Goal: Find contact information: Find contact information

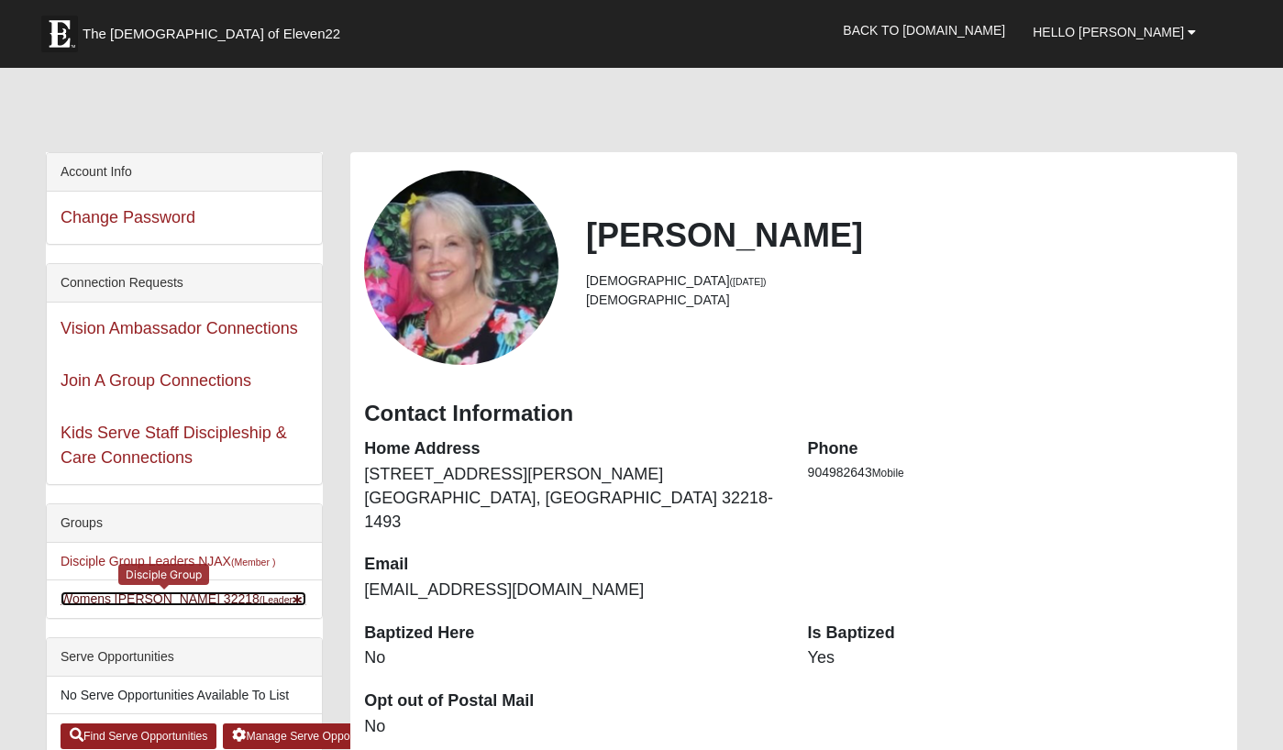
click at [153, 593] on link "Womens [PERSON_NAME] 32218 (Leader )" at bounding box center [184, 599] width 246 height 15
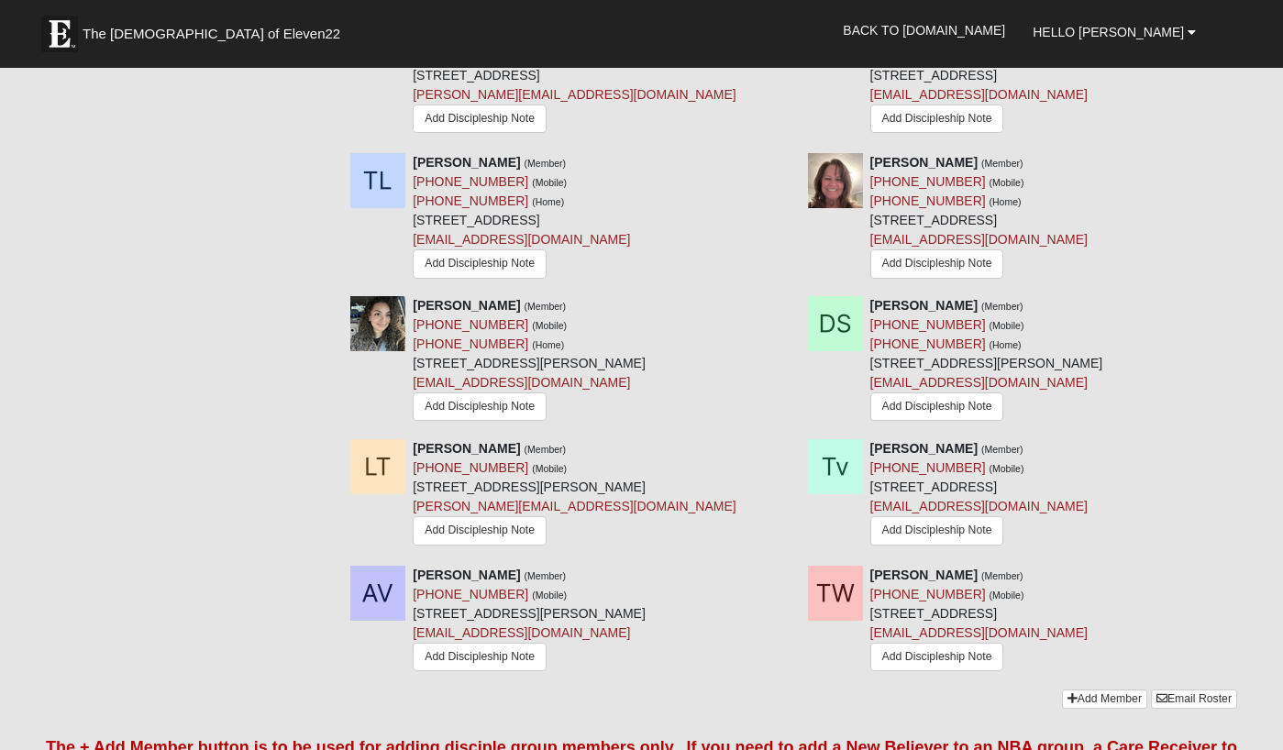
scroll to position [1470, 0]
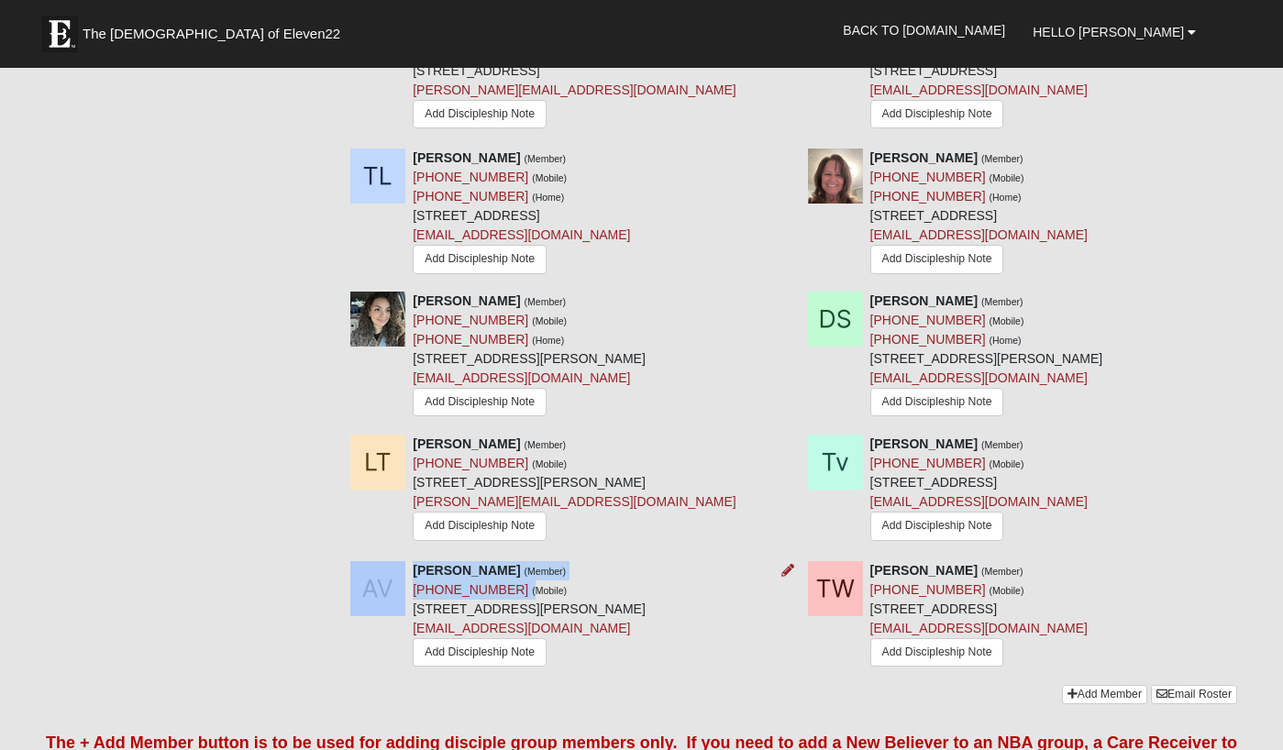
drag, startPoint x: 508, startPoint y: 475, endPoint x: 408, endPoint y: 473, distance: 100.0
click at [408, 561] on div "[PERSON_NAME] (Member) [PHONE_NUMBER] (Mobile) [STREET_ADDRESS][PERSON_NAME] [E…" at bounding box center [565, 616] width 457 height 110
copy div "[PERSON_NAME] (Member) [PHONE_NUMBER] ("
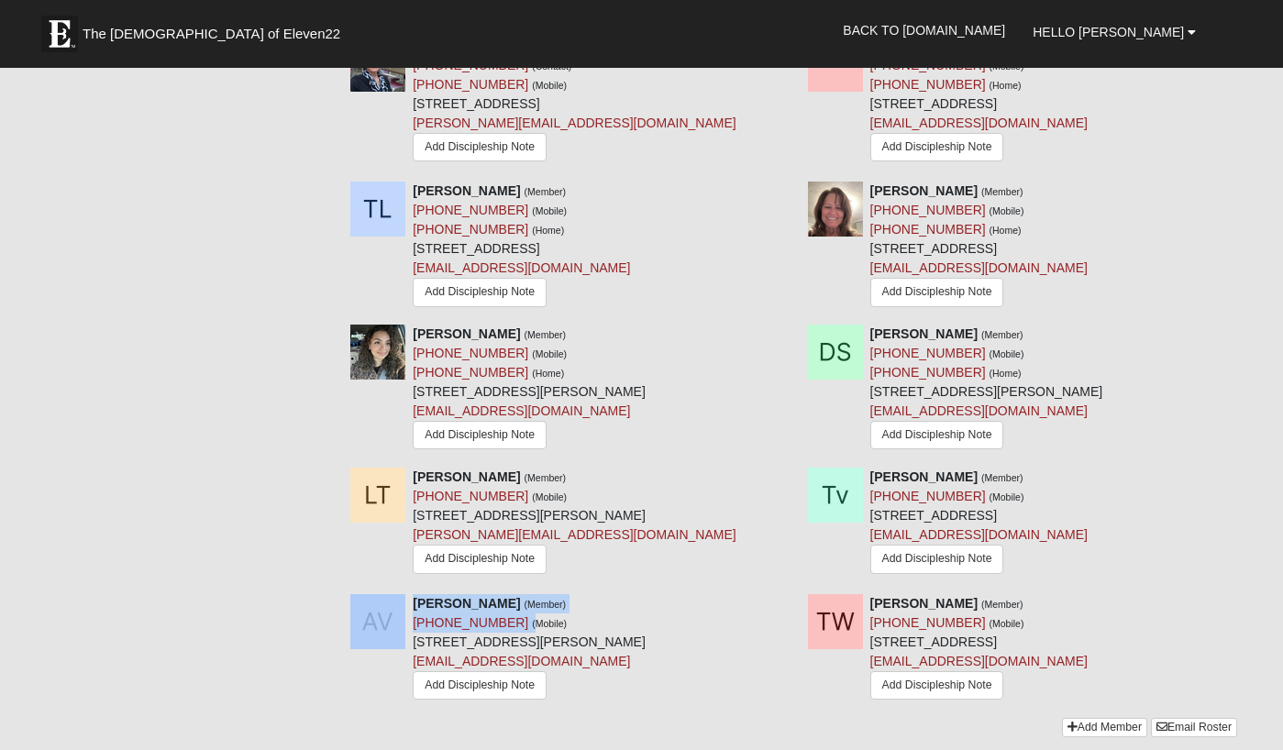
scroll to position [1484, 0]
